Goal: Transaction & Acquisition: Book appointment/travel/reservation

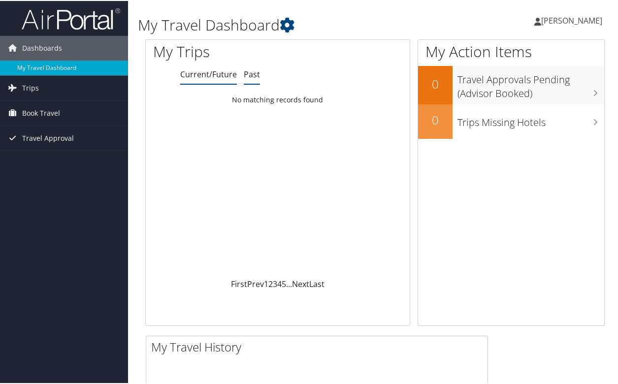
click at [248, 74] on link "Past" at bounding box center [252, 73] width 16 height 11
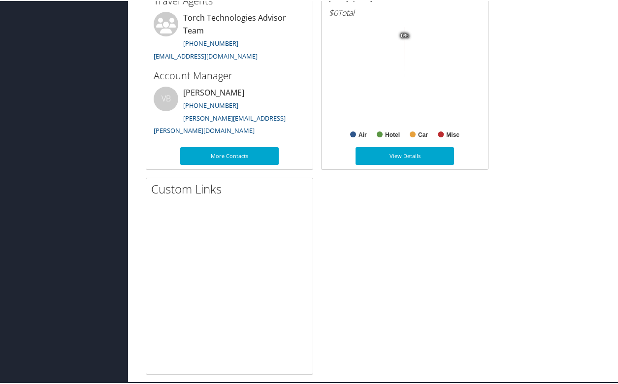
scroll to position [279, 0]
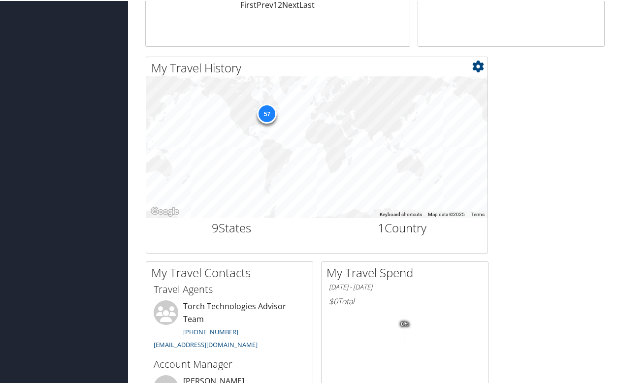
click at [264, 115] on div "57" at bounding box center [267, 113] width 20 height 20
click at [217, 164] on div "57" at bounding box center [316, 146] width 341 height 142
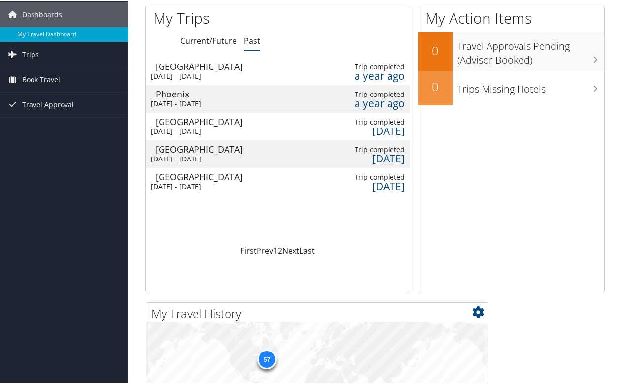
scroll to position [0, 0]
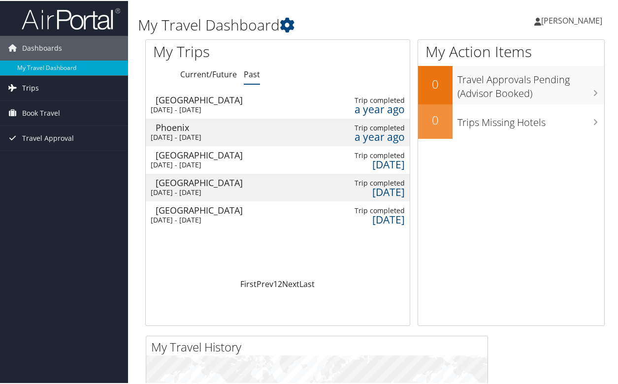
click at [33, 85] on span "Trips" at bounding box center [30, 87] width 17 height 25
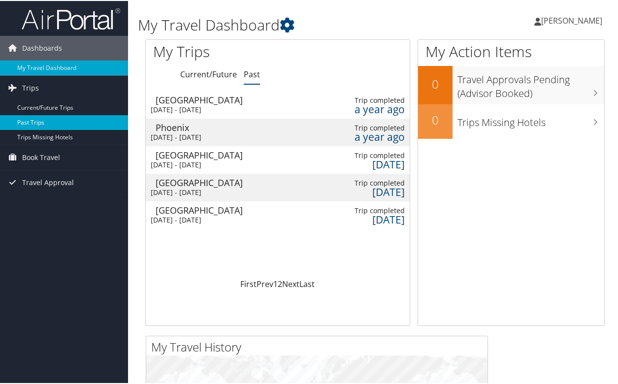
click at [29, 120] on link "Past Trips" at bounding box center [64, 121] width 128 height 15
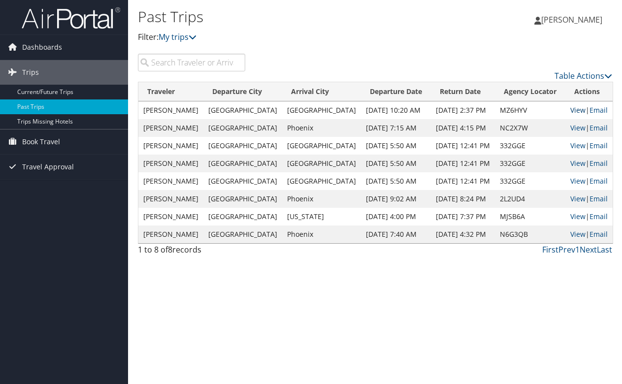
click at [570, 111] on link "View" at bounding box center [577, 109] width 15 height 9
click at [39, 45] on span "Dashboards" at bounding box center [42, 47] width 40 height 25
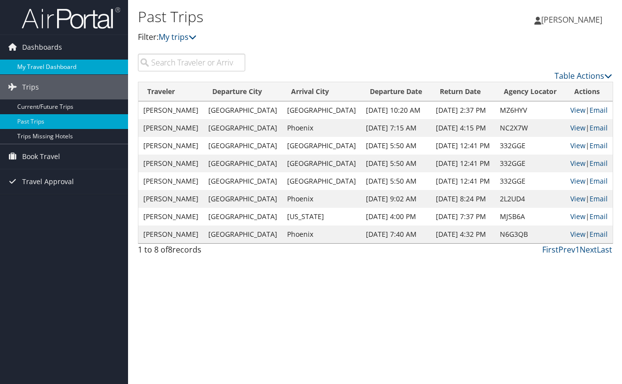
click at [39, 66] on link "My Travel Dashboard" at bounding box center [64, 67] width 128 height 15
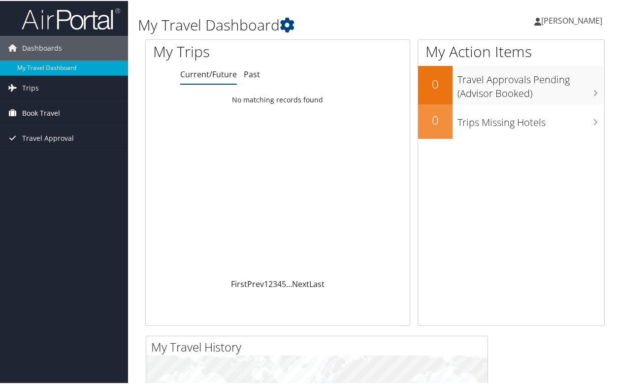
click at [42, 113] on span "Book Travel" at bounding box center [41, 112] width 38 height 25
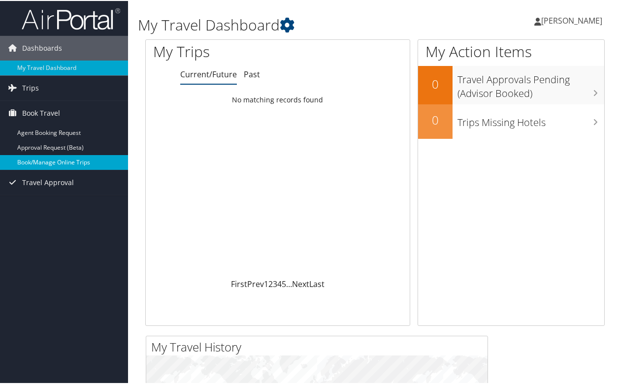
click at [48, 161] on link "Book/Manage Online Trips" at bounding box center [64, 161] width 128 height 15
click at [37, 159] on link "Book/Manage Online Trips" at bounding box center [64, 161] width 128 height 15
